Goal: Find contact information: Obtain details needed to contact an individual or organization

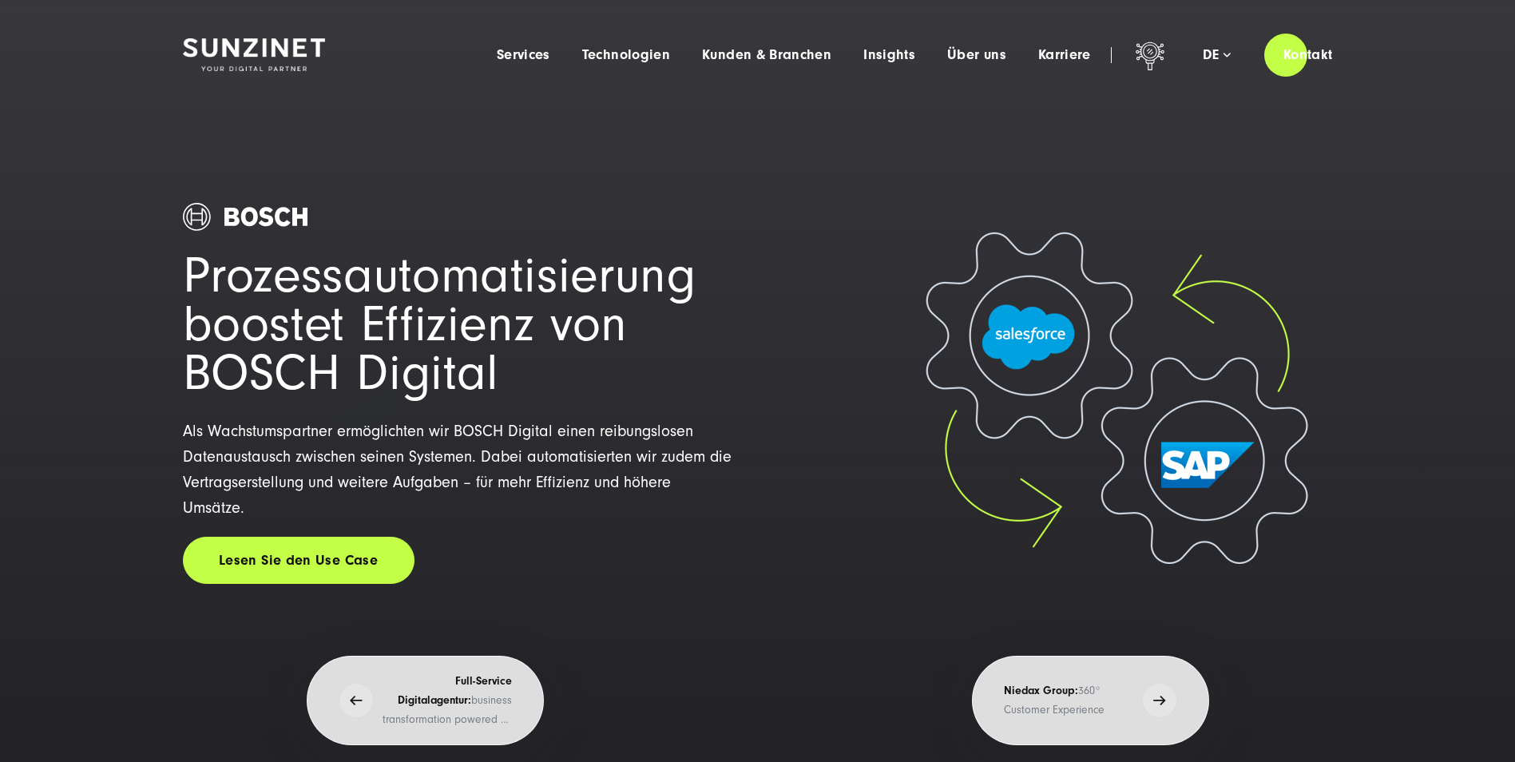
click at [688, 183] on div "Prozessautomatisierung boostet Effizienz von BOSCH Digital Als Wachstumspartner…" at bounding box center [459, 435] width 552 height 652
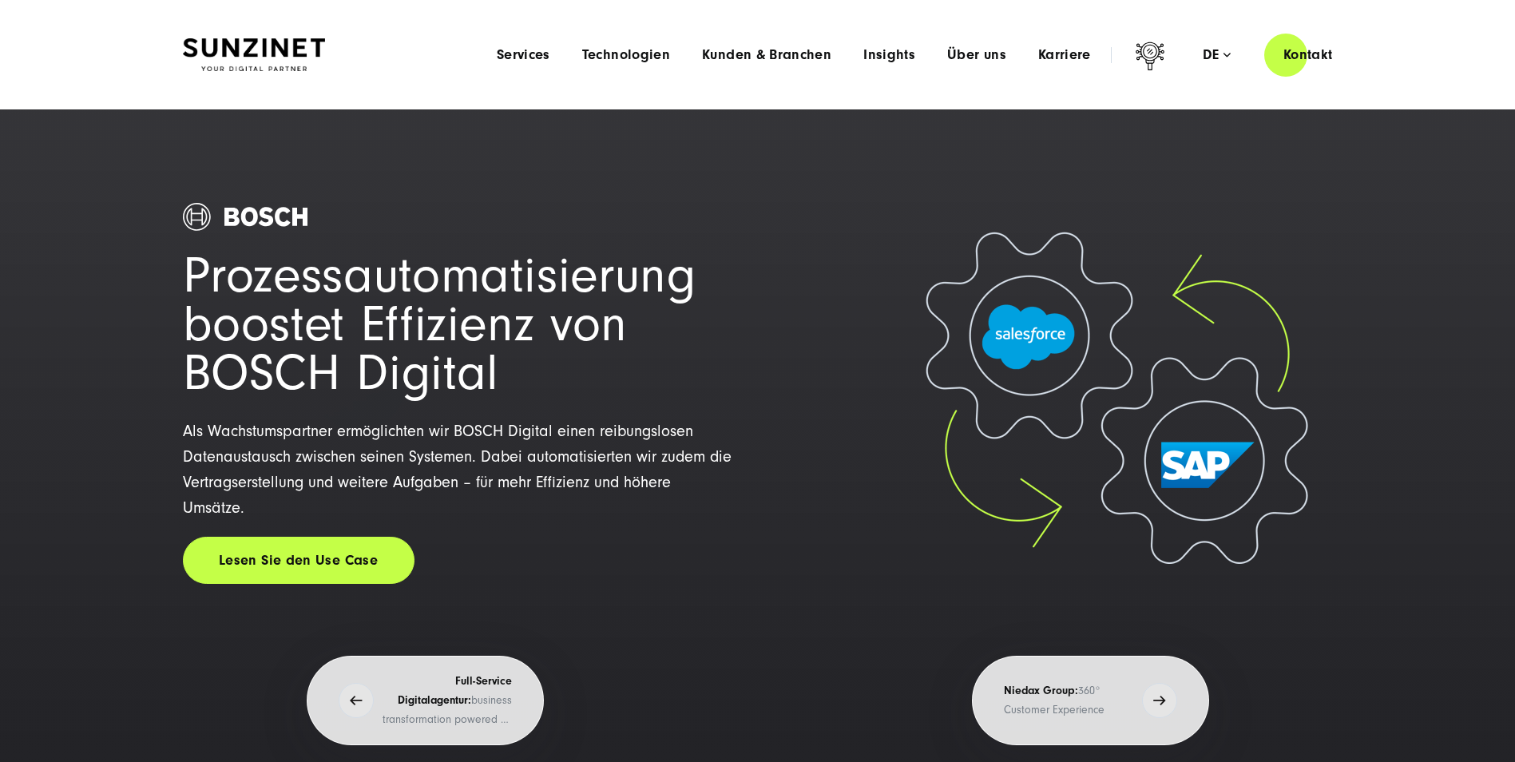
click at [749, 60] on li "Karriere Menu Willkommen bei [SWIFT_CODE]! Bei uns warten neben spannenden Proj…" at bounding box center [1064, 54] width 85 height 17
click at [749, 60] on span "Karriere" at bounding box center [1064, 55] width 53 height 16
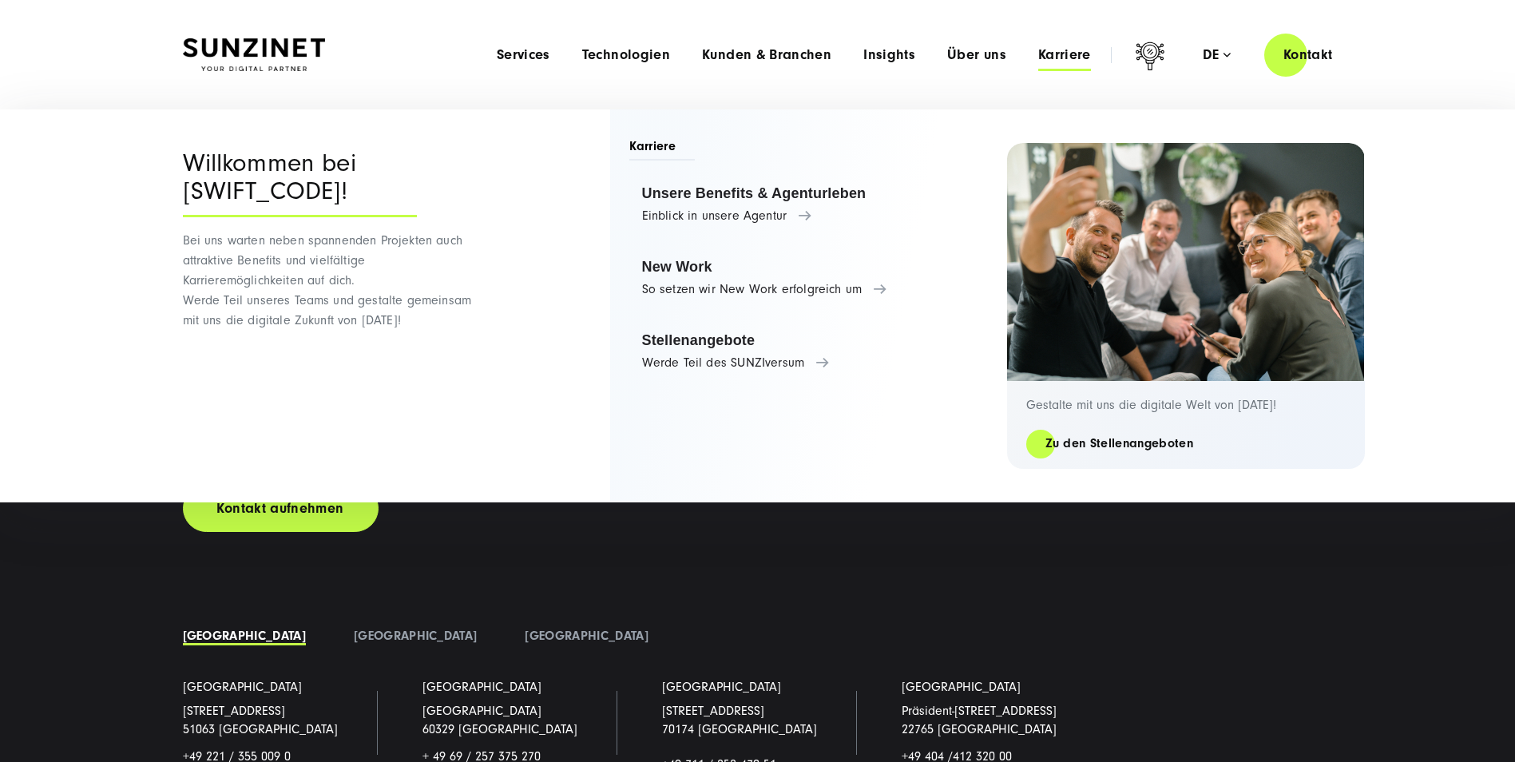
scroll to position [12001, 0]
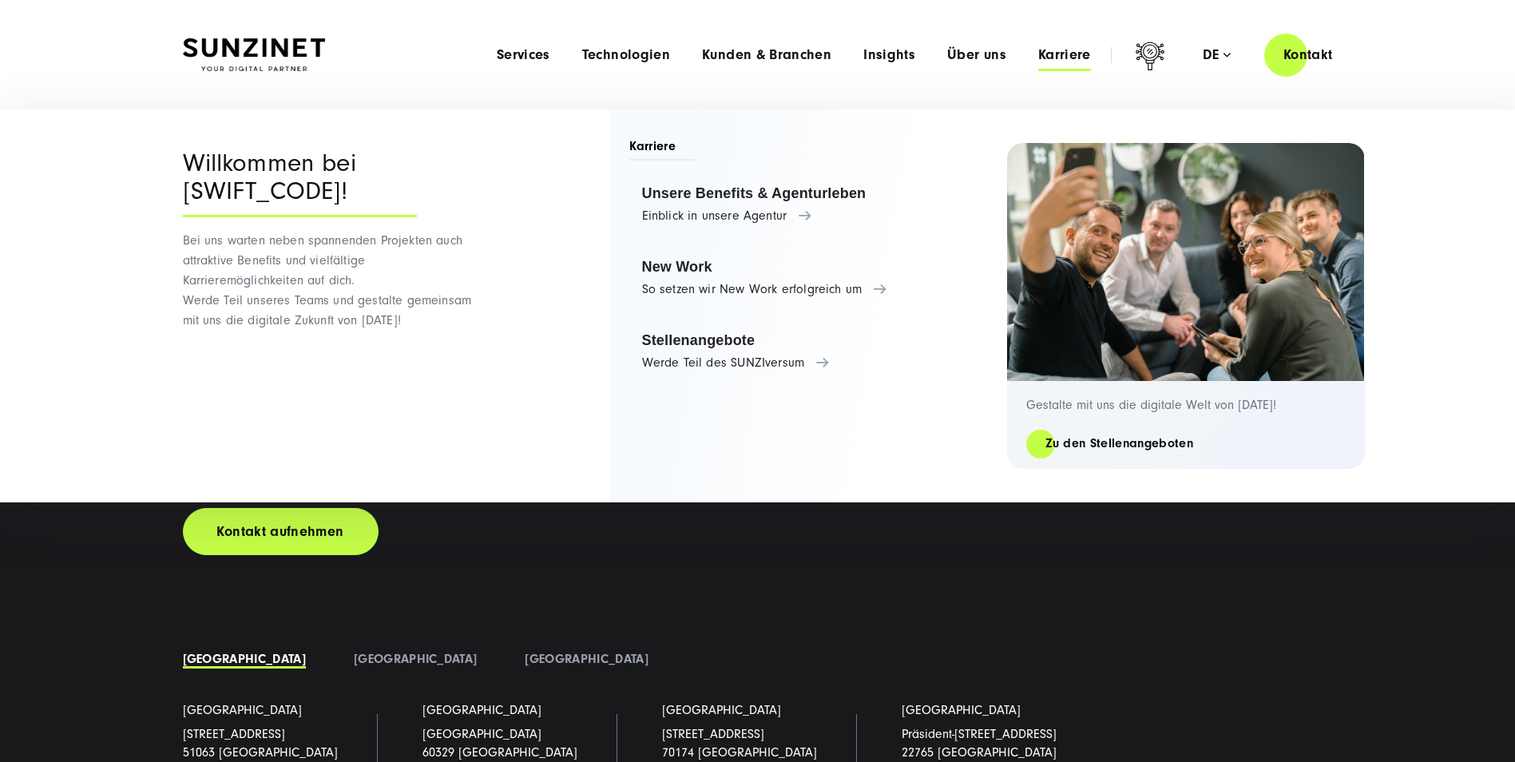
click at [749, 349] on div "Let's grow and accelerate your business Kontakt aufnehmen [GEOGRAPHIC_DATA]" at bounding box center [758, 657] width 1214 height 642
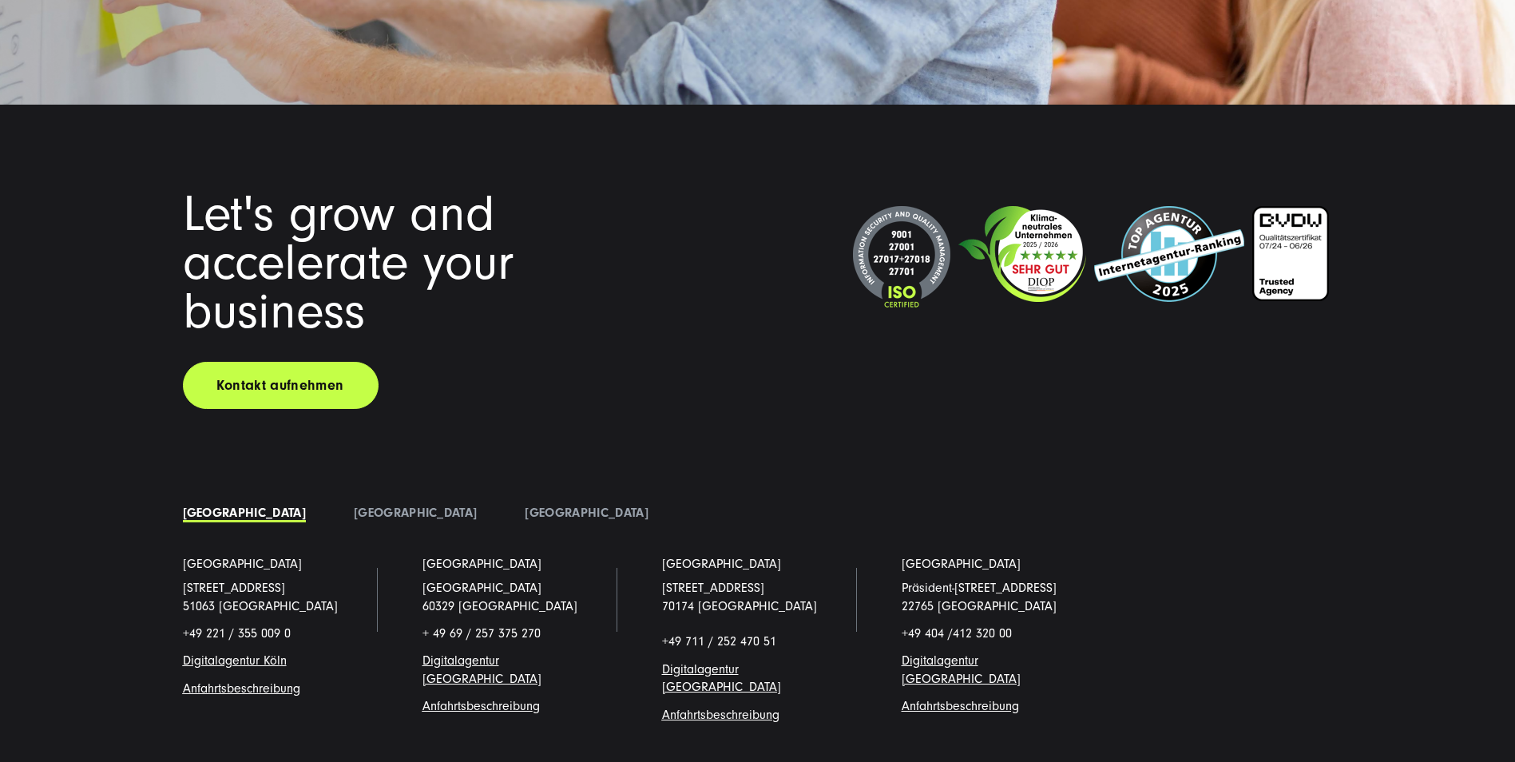
scroll to position [12320, 0]
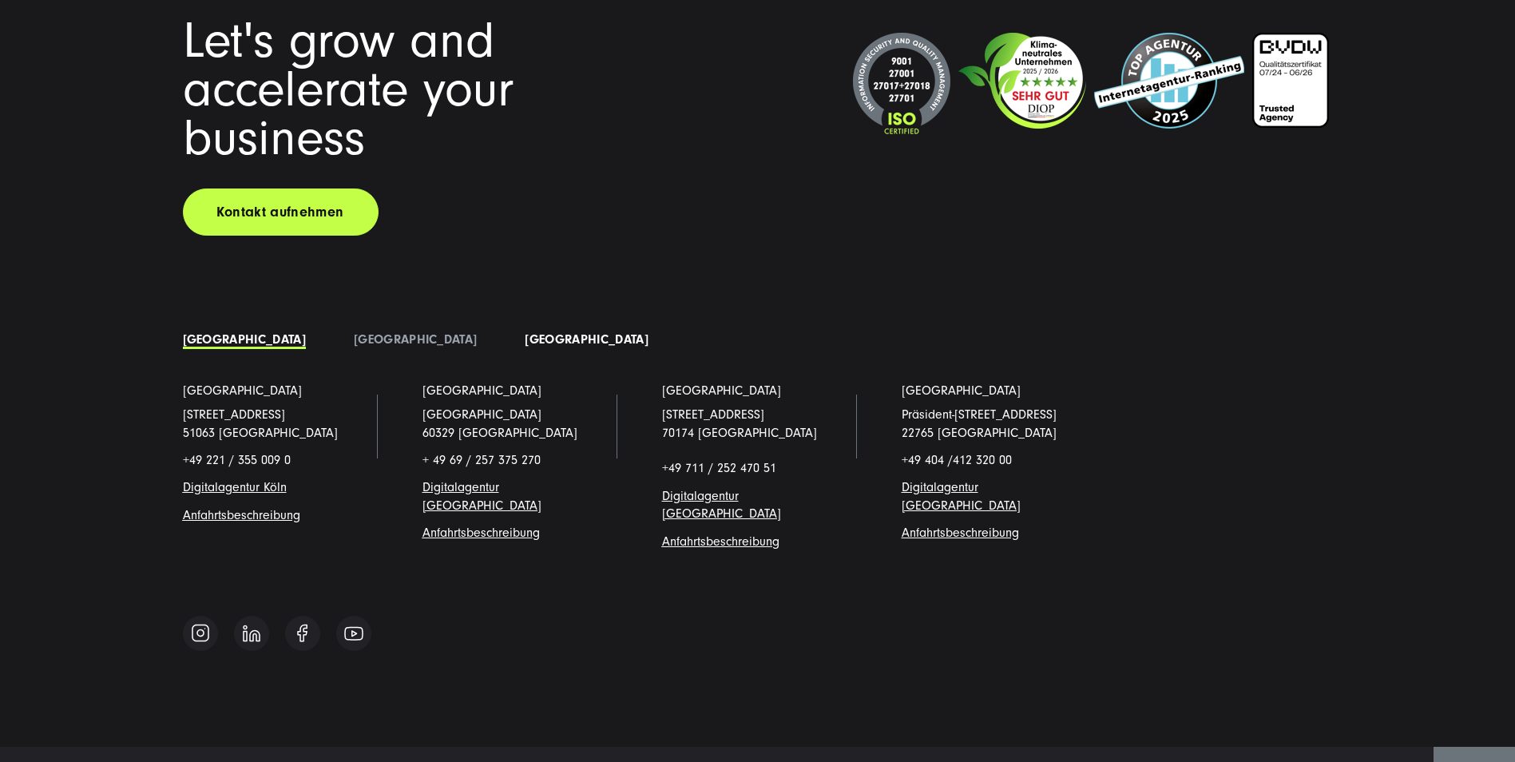
click at [525, 332] on link "[GEOGRAPHIC_DATA]" at bounding box center [586, 339] width 123 height 14
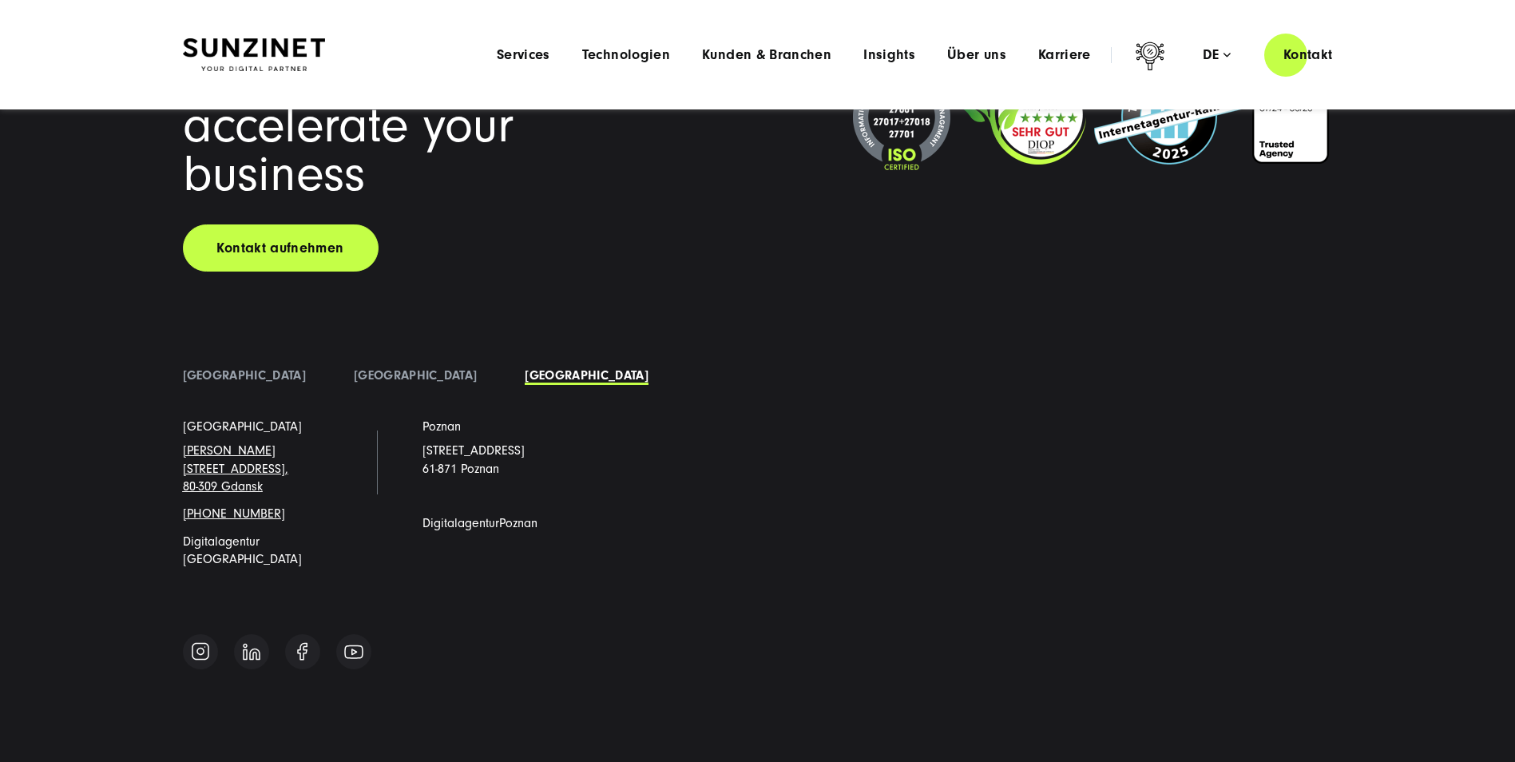
click at [203, 349] on div "[GEOGRAPHIC_DATA] [GEOGRAPHIC_DATA] [GEOGRAPHIC_DATA] [GEOGRAPHIC_DATA] [STREET…" at bounding box center [758, 478] width 1150 height 231
click at [216, 349] on link "[GEOGRAPHIC_DATA]" at bounding box center [244, 375] width 123 height 14
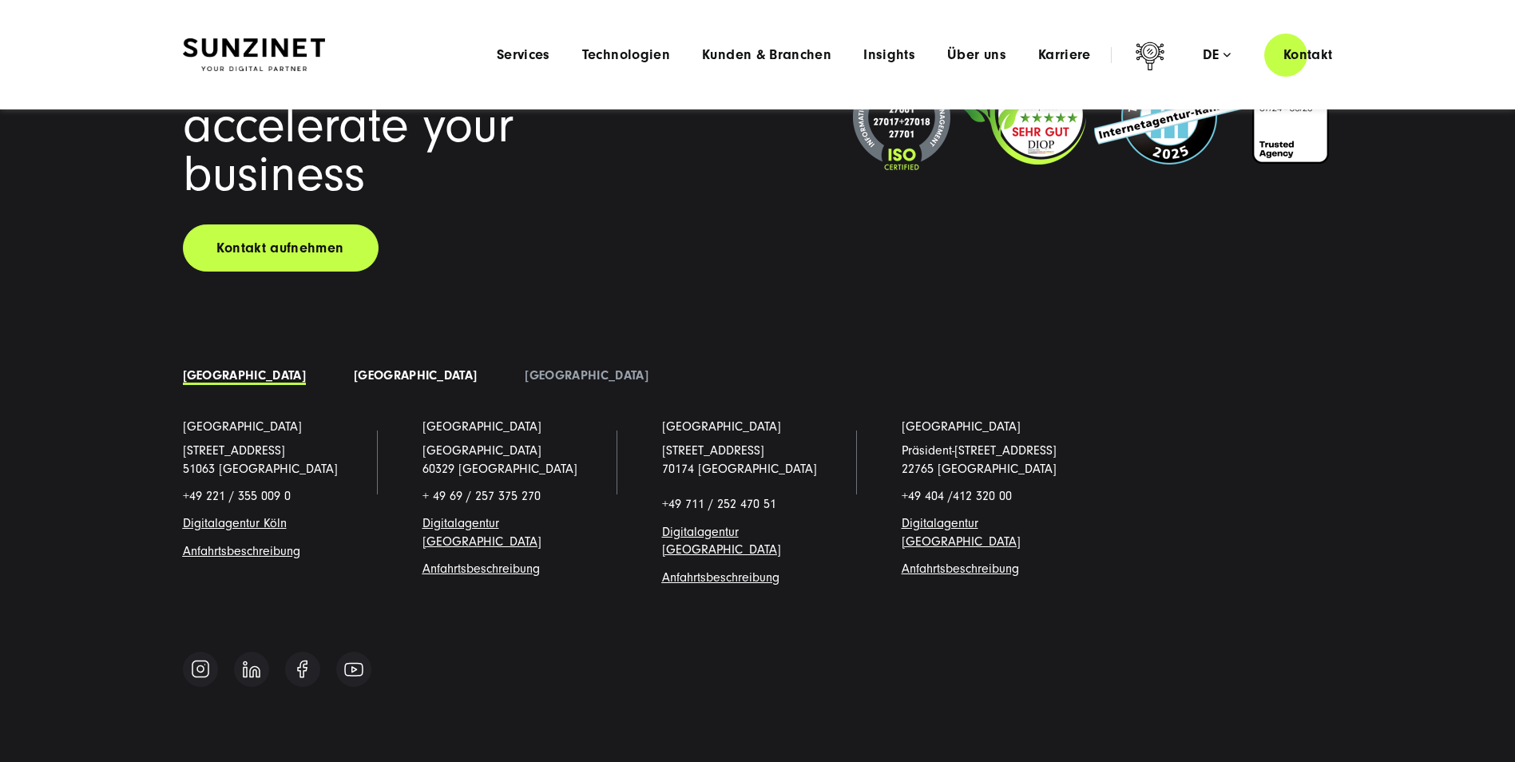
click at [354, 349] on link "[GEOGRAPHIC_DATA]" at bounding box center [415, 375] width 123 height 14
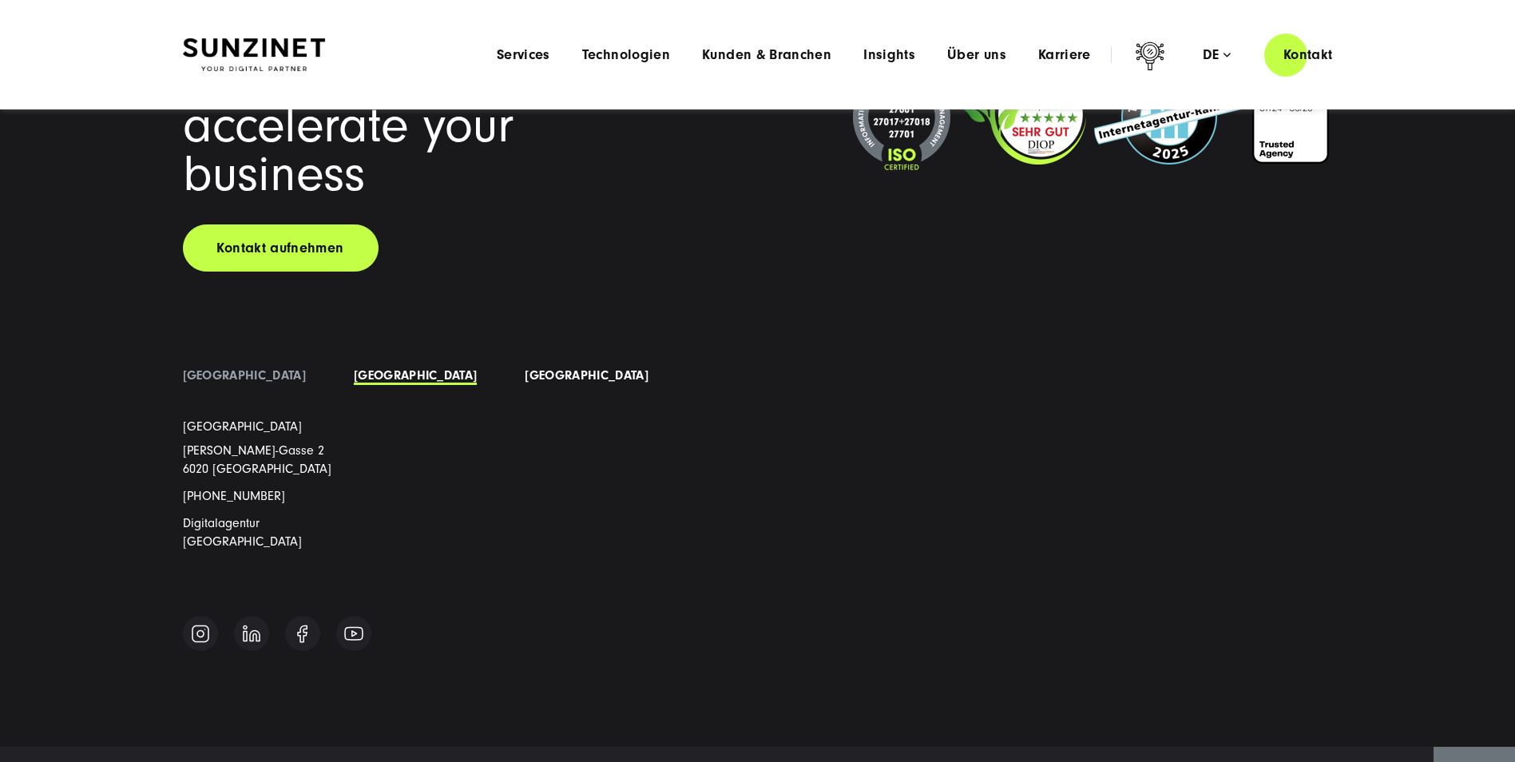
click at [525, 349] on link "[GEOGRAPHIC_DATA]" at bounding box center [586, 375] width 123 height 14
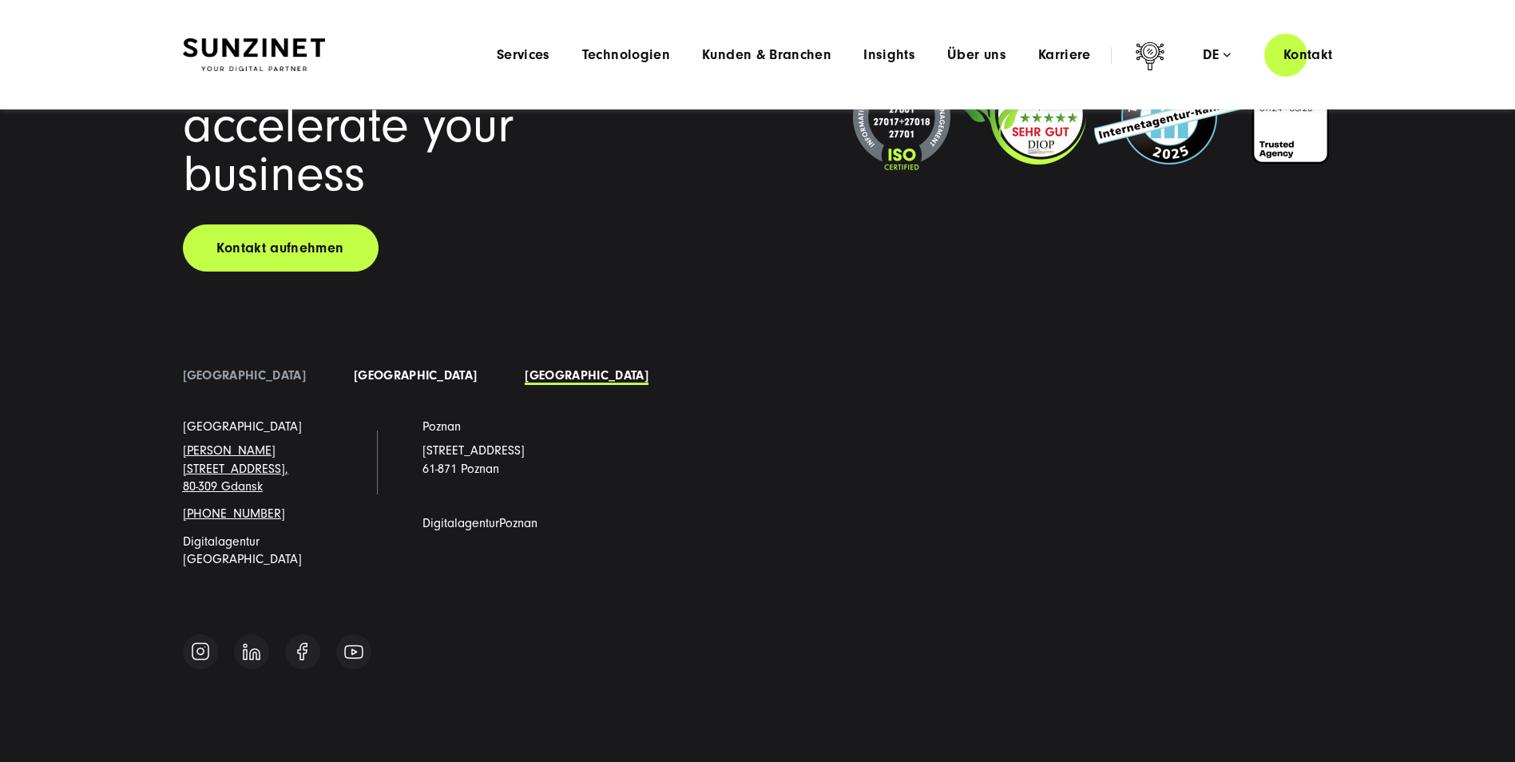
click at [354, 349] on link "[GEOGRAPHIC_DATA]" at bounding box center [415, 375] width 123 height 14
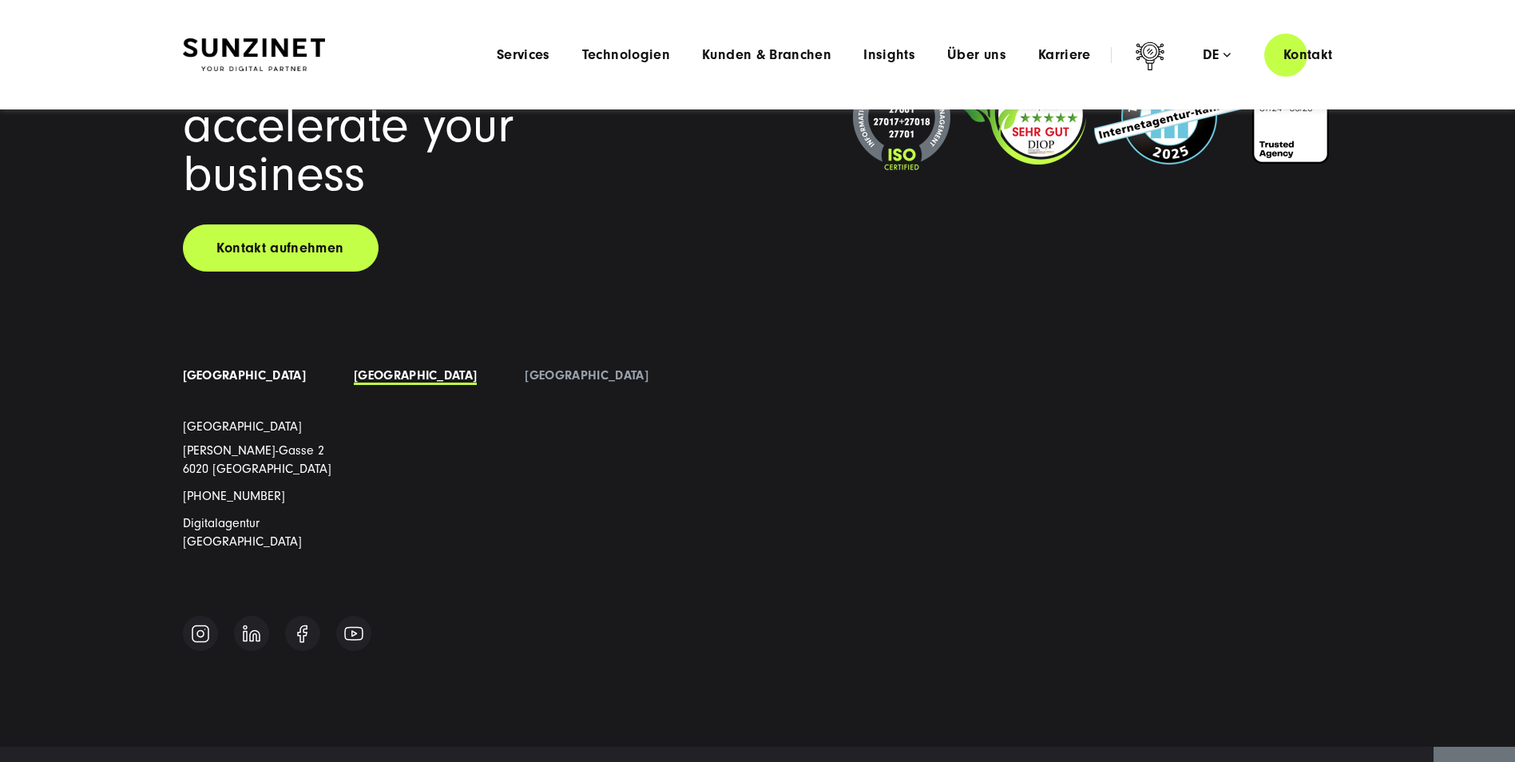
click at [217, 349] on link "[GEOGRAPHIC_DATA]" at bounding box center [244, 375] width 123 height 14
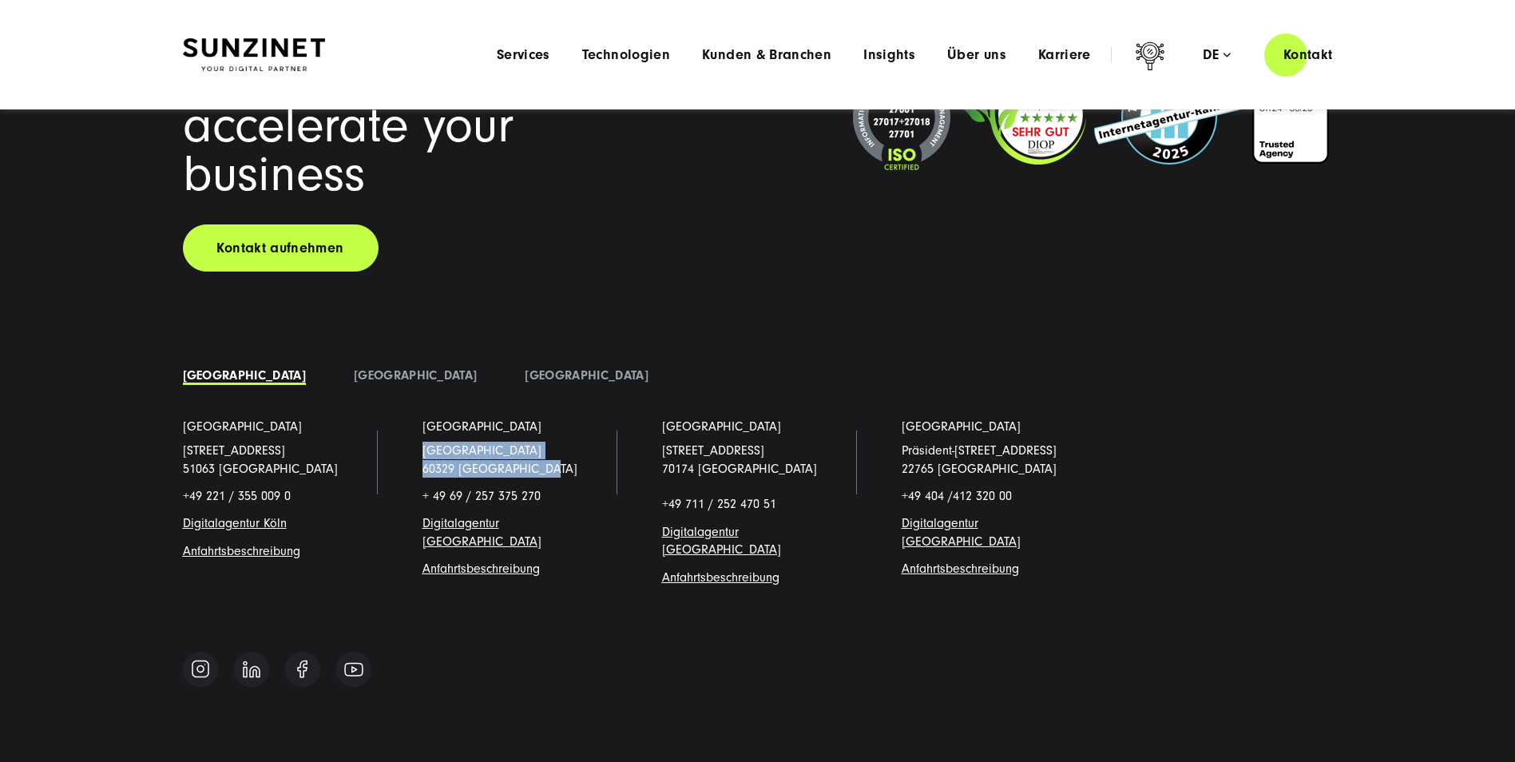
drag, startPoint x: 493, startPoint y: 419, endPoint x: 417, endPoint y: 404, distance: 78.1
click at [417, 349] on li "[GEOGRAPHIC_DATA] [STREET_ADDRESS] + 49 69 / 257 375 270 Digitalagentur Frankfu…" at bounding box center [518, 515] width 240 height 194
copy p "[STREET_ADDRESS]"
click at [565, 349] on p "[STREET_ADDRESS]" at bounding box center [518, 460] width 192 height 36
click at [561, 349] on p "[STREET_ADDRESS]" at bounding box center [518, 460] width 192 height 36
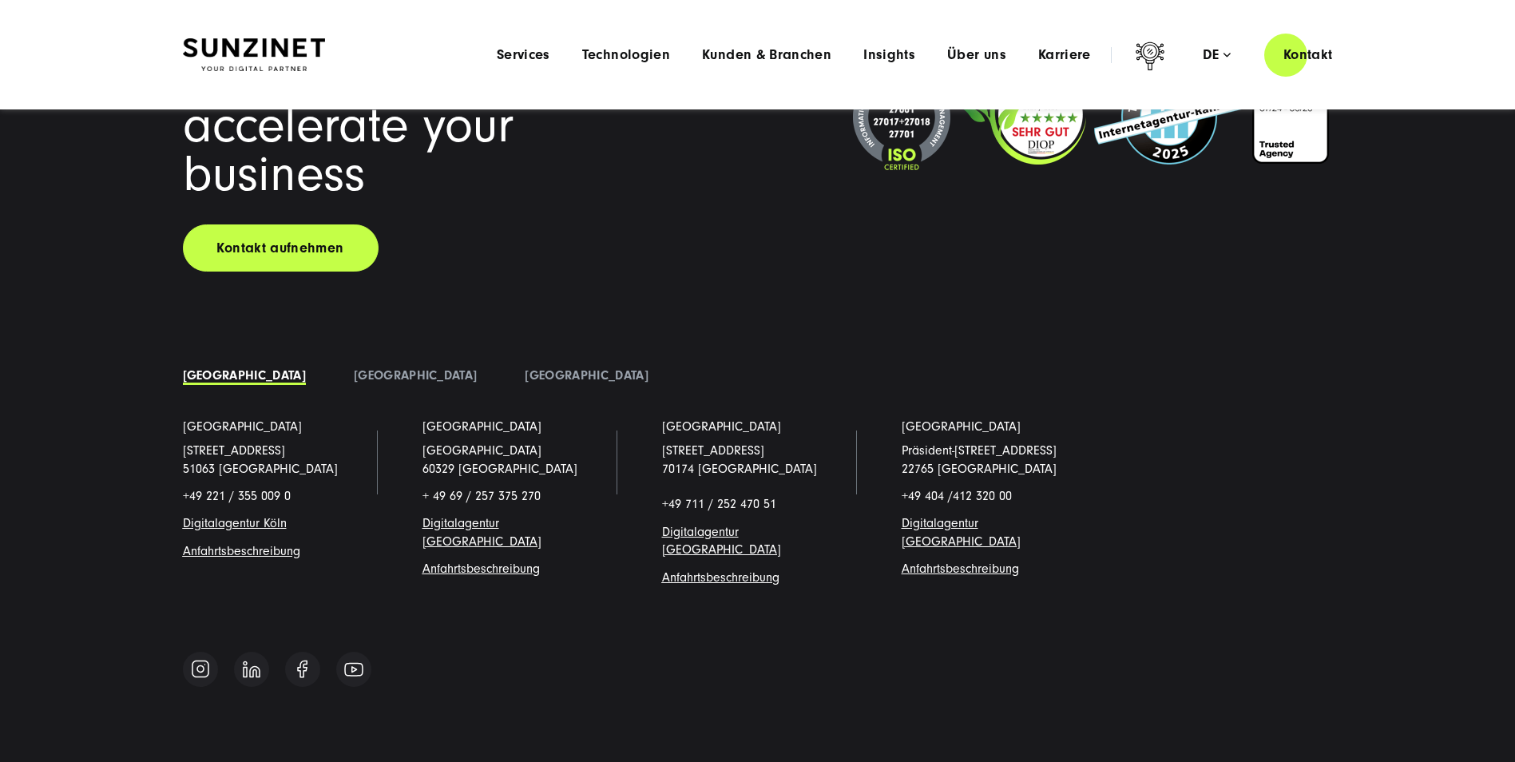
click at [545, 349] on div "[STREET_ADDRESS] + 49 69 / 257 375 270 Digitalagentur Frankfurt Anfahrtsbeschre…" at bounding box center [518, 506] width 192 height 142
click at [525, 349] on link "[GEOGRAPHIC_DATA]" at bounding box center [586, 375] width 123 height 14
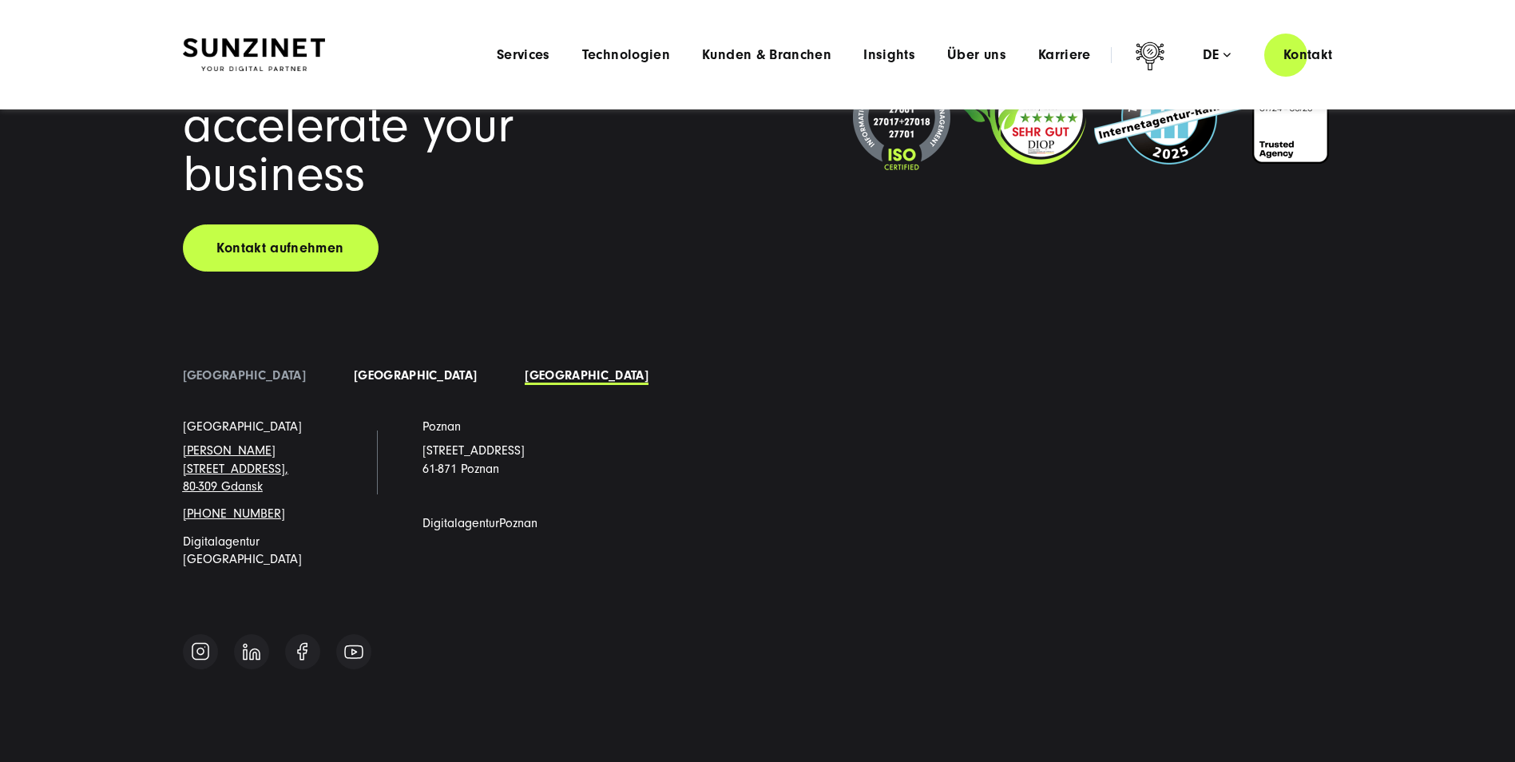
click at [354, 349] on link "[GEOGRAPHIC_DATA]" at bounding box center [415, 375] width 123 height 14
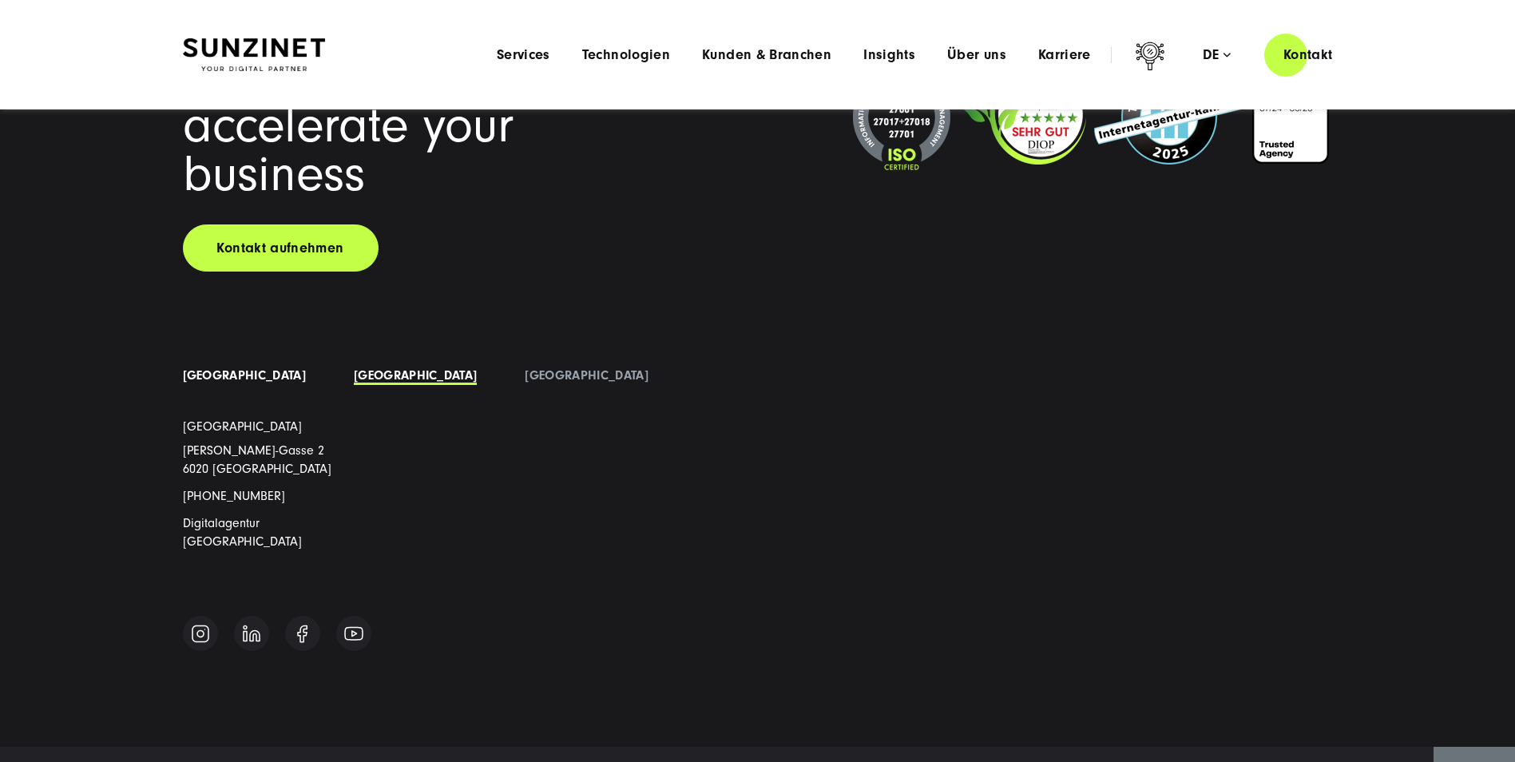
click at [238, 349] on link "[GEOGRAPHIC_DATA]" at bounding box center [244, 375] width 123 height 14
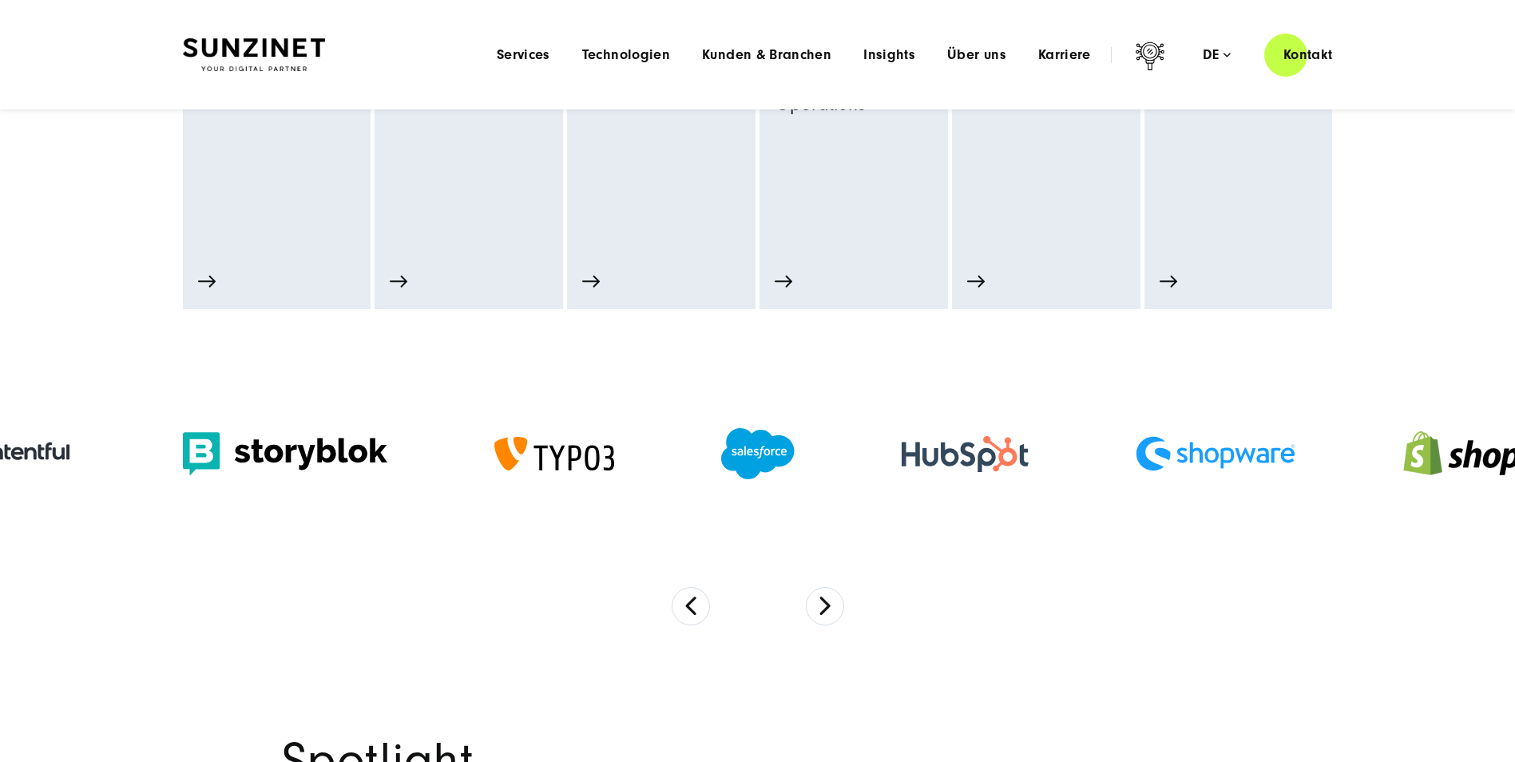
scroll to position [866, 0]
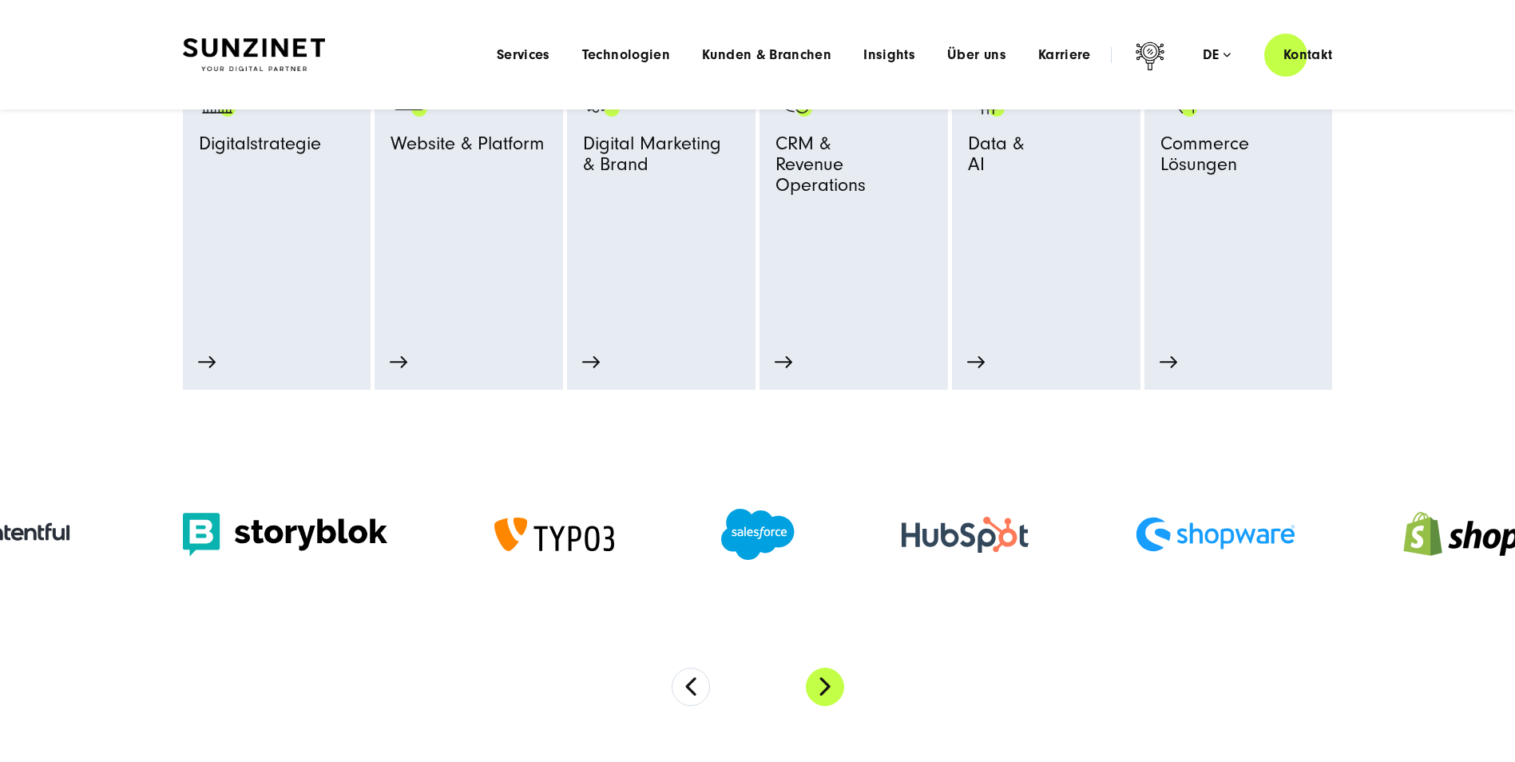
click at [749, 349] on button "Next" at bounding box center [825, 687] width 38 height 38
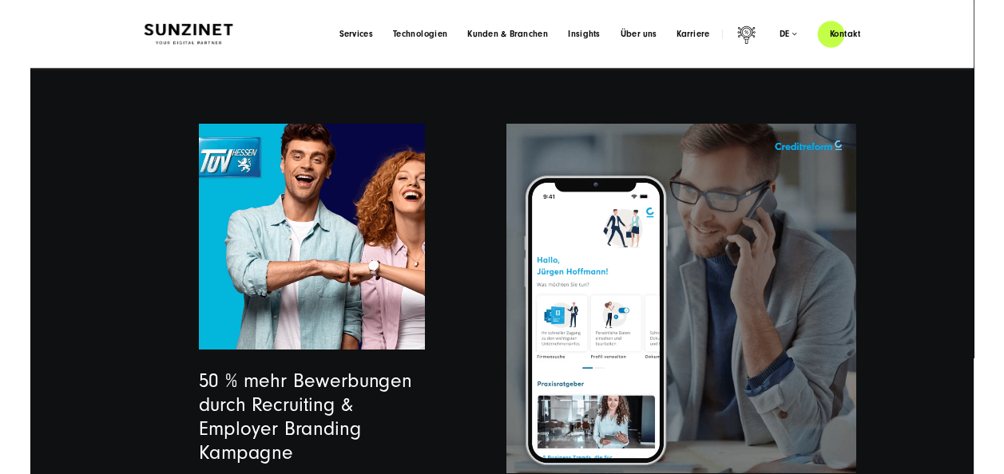
scroll to position [4283, 0]
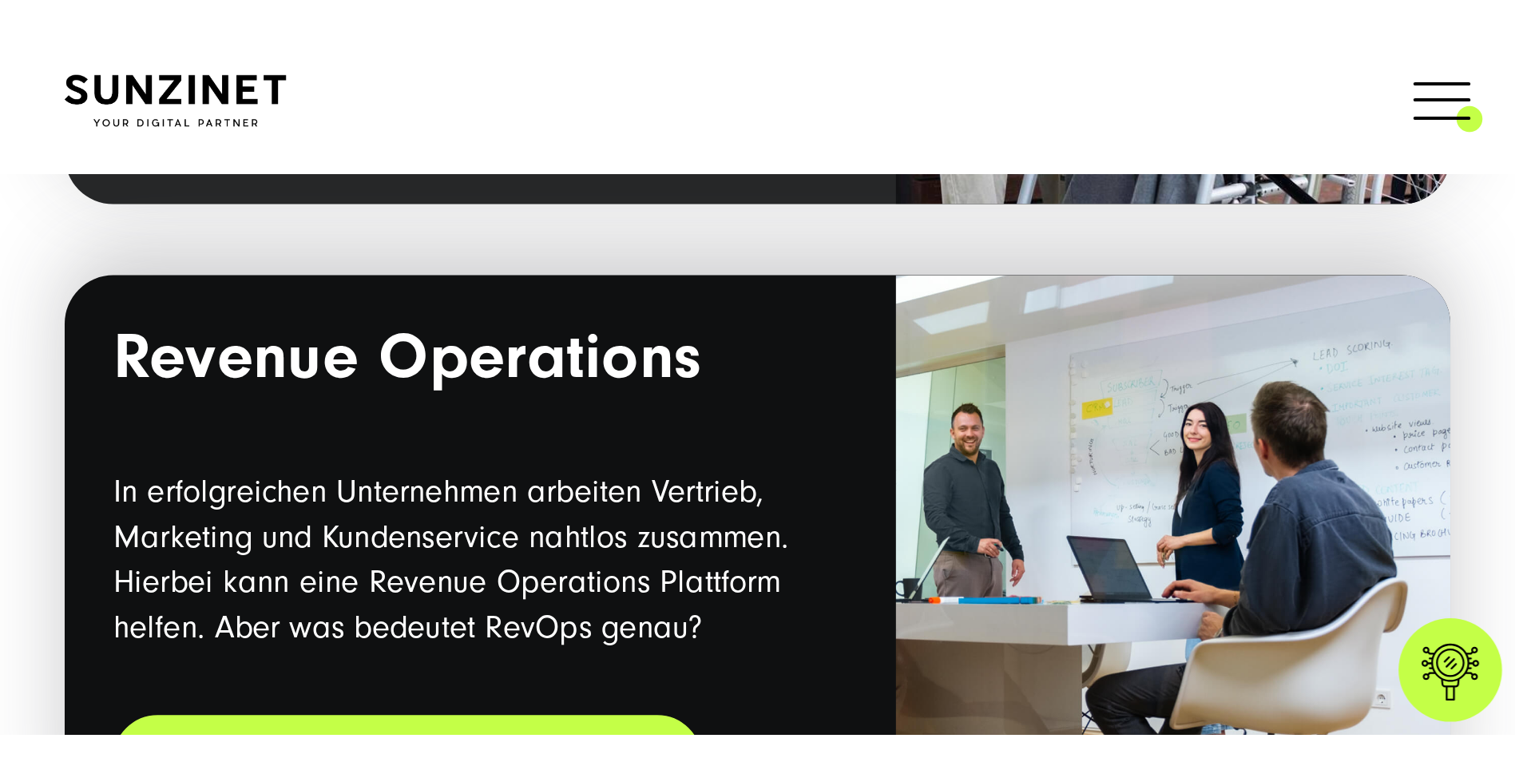
scroll to position [3108, 0]
